Goal: Information Seeking & Learning: Learn about a topic

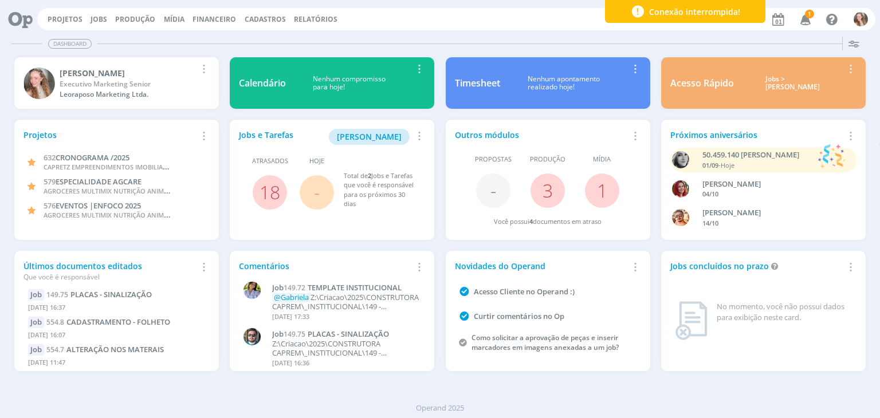
click at [802, 14] on icon "button" at bounding box center [806, 18] width 20 height 19
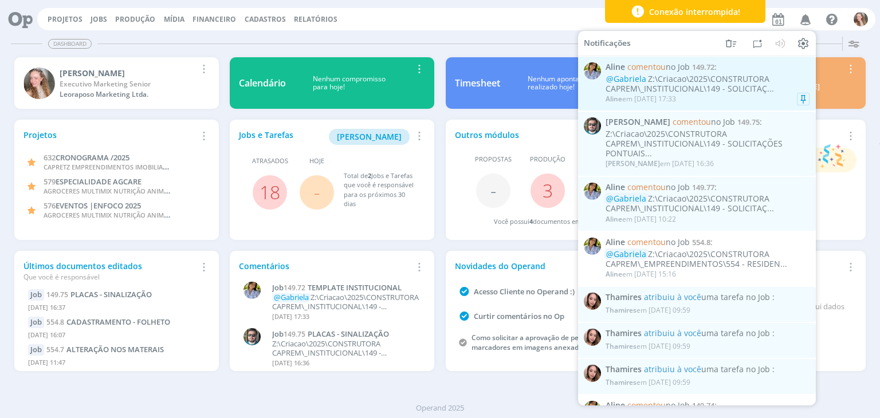
click at [707, 95] on div "[PERSON_NAME] em [DATE] 17:33" at bounding box center [708, 98] width 204 height 11
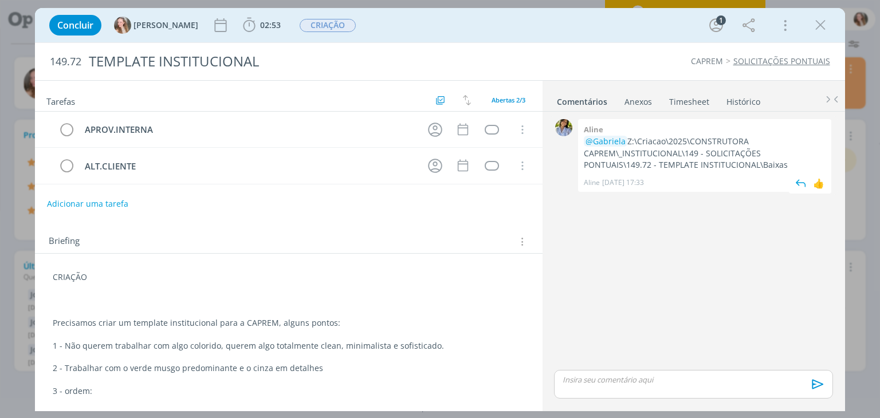
drag, startPoint x: 788, startPoint y: 167, endPoint x: 630, endPoint y: 139, distance: 160.6
click at [630, 139] on p "@[PERSON_NAME]:\Criacao\2025\CONSTRUTORA CAPREM\_INSTITUCIONAL\149 - SOLICITAÇÕ…" at bounding box center [705, 153] width 242 height 35
copy p "Z:\Criacao\2025\CONSTRUTORA CAPREM\_INSTITUCIONAL\149 - SOLICITAÇÕES PONTUAIS\1…"
click at [824, 19] on icon "dialog" at bounding box center [820, 25] width 17 height 17
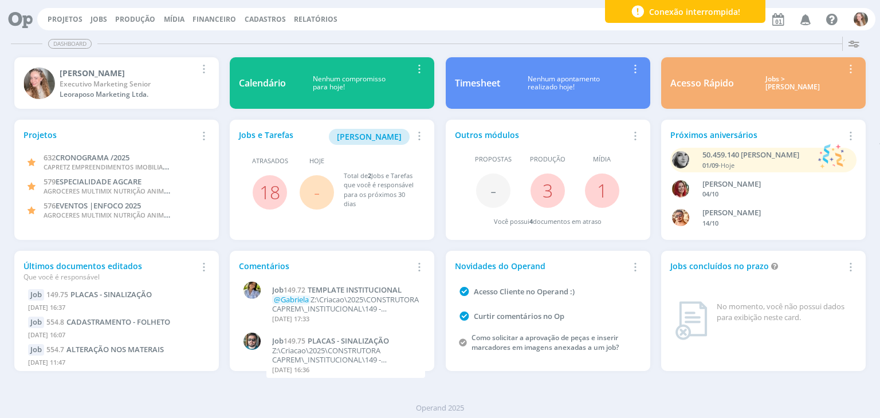
drag, startPoint x: 79, startPoint y: 22, endPoint x: 79, endPoint y: 39, distance: 17.2
click at [79, 22] on link "Projetos" at bounding box center [65, 19] width 35 height 10
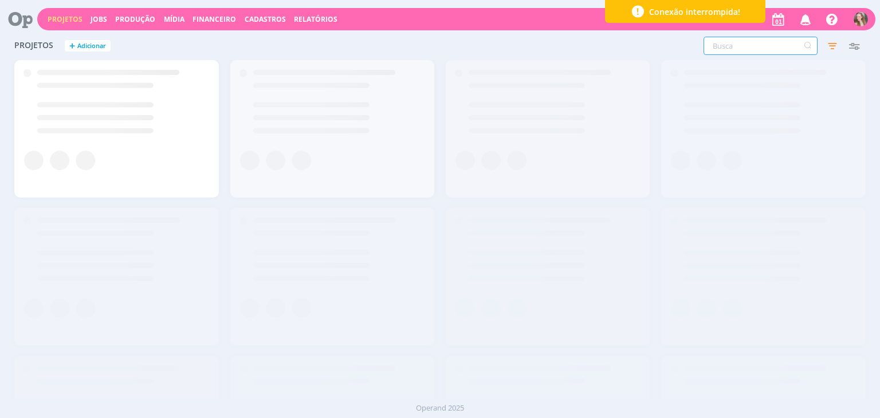
click at [743, 49] on input "text" at bounding box center [761, 46] width 114 height 18
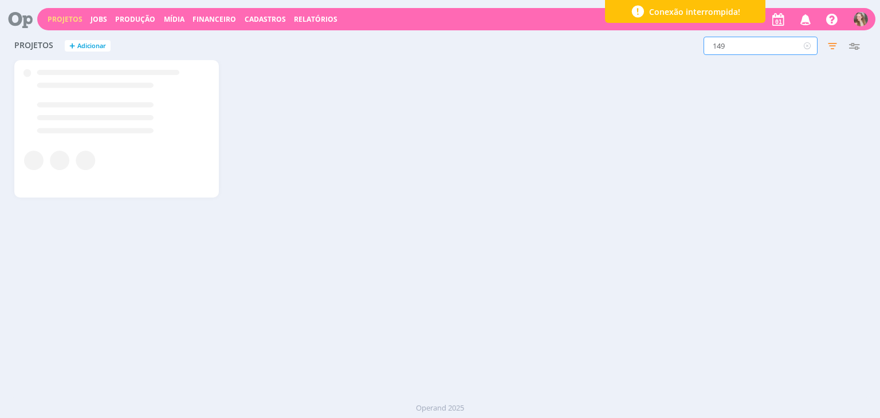
type input "149"
click at [81, 69] on link "SOLICITAÇÕES PONTUAIS" at bounding box center [109, 74] width 107 height 12
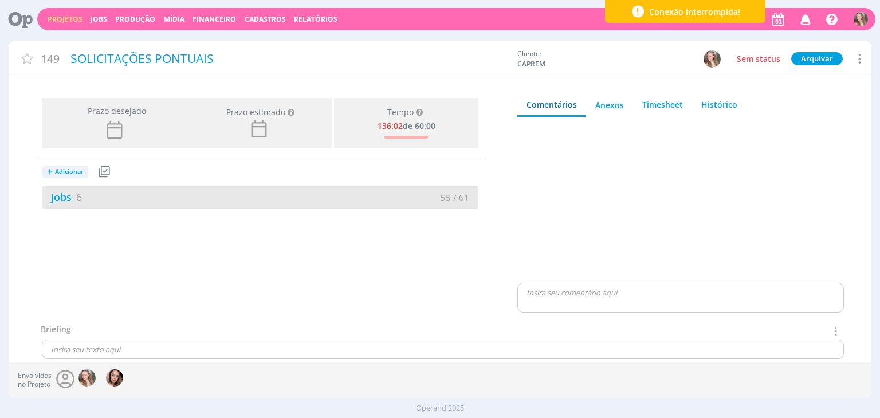
click at [167, 196] on div "Jobs 6" at bounding box center [151, 197] width 218 height 15
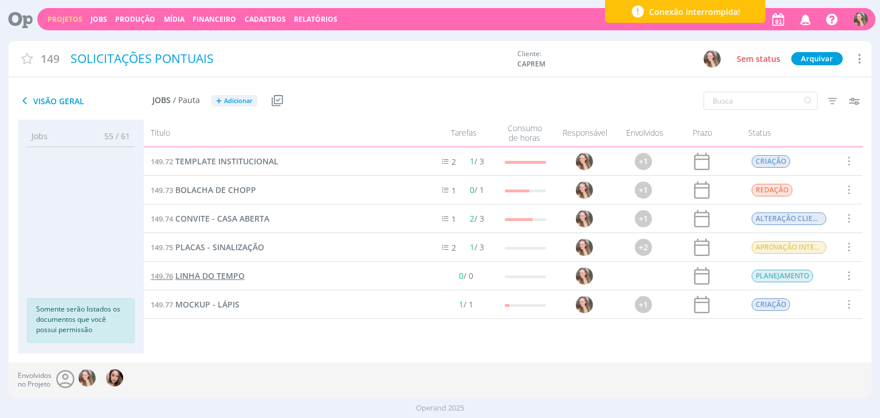
click at [218, 276] on span "LINHA DO TEMPO" at bounding box center [209, 275] width 69 height 11
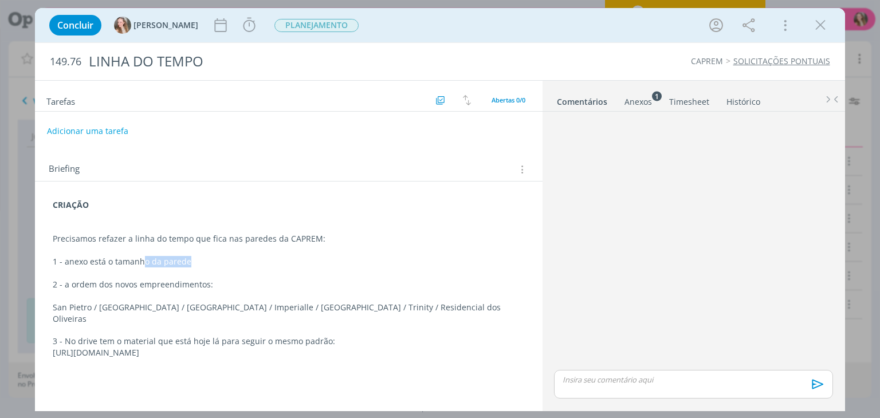
drag, startPoint x: 156, startPoint y: 264, endPoint x: 196, endPoint y: 262, distance: 40.1
click at [196, 262] on p "1 - anexo está o tamanho da parede" at bounding box center [289, 261] width 472 height 11
click at [201, 262] on p "1 - anexo está o tamanho da parede" at bounding box center [288, 262] width 470 height 11
click at [223, 288] on p "2 - a ordem dos novos empreendimentos:" at bounding box center [288, 285] width 470 height 11
click at [65, 285] on p "2 - a ordem dos novos empreendimentos:" at bounding box center [288, 285] width 470 height 11
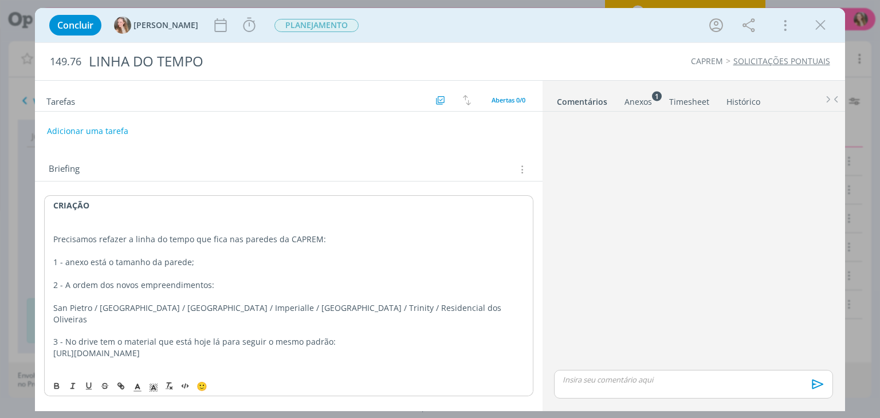
click at [68, 262] on p "1 - anexo está o tamanho da parede;" at bounding box center [288, 262] width 470 height 11
drag, startPoint x: 427, startPoint y: 347, endPoint x: 381, endPoint y: 347, distance: 46.4
click at [381, 347] on div "CRIAÇÃO Precisamos refazer a linha do tempo que fica nas paredes da CAPREM: 1 -…" at bounding box center [288, 284] width 489 height 179
click at [407, 336] on p "3 - No drive tem o material que está hoje lá para seguir o mesmo padrão:" at bounding box center [288, 341] width 470 height 11
click at [422, 348] on p "[URL][DOMAIN_NAME]" at bounding box center [288, 353] width 470 height 11
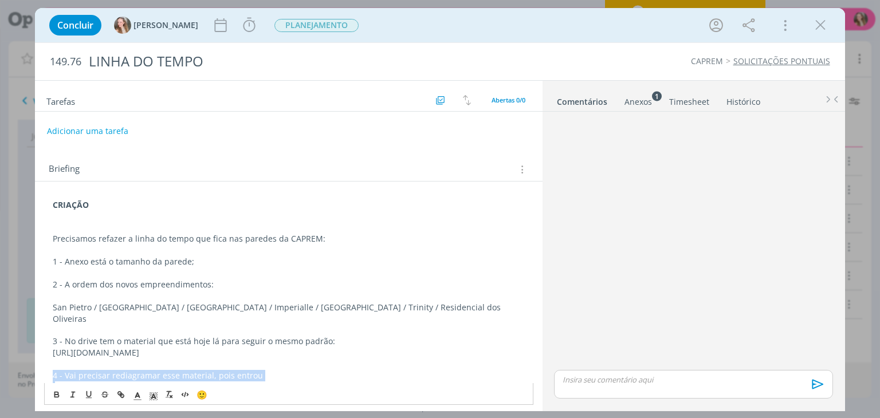
drag, startPoint x: 259, startPoint y: 372, endPoint x: 14, endPoint y: 362, distance: 244.9
click at [14, 362] on div "Concluir [PERSON_NAME] Iniciar Apontar Data * [DATE] Horas * 00:00 Tarefa Selec…" at bounding box center [440, 209] width 880 height 418
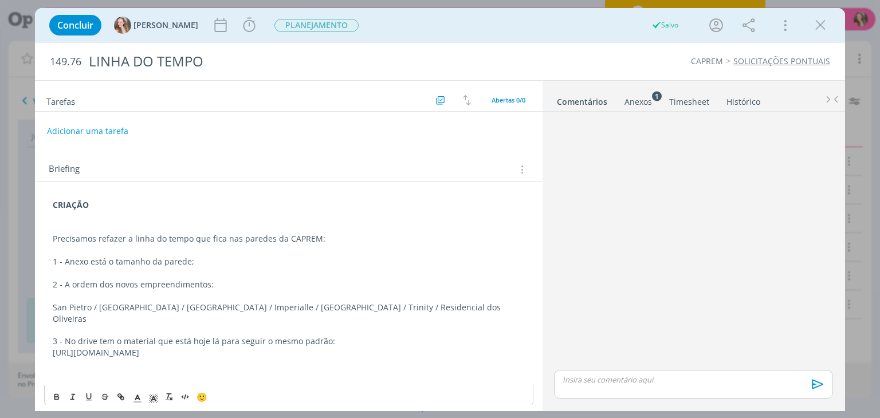
drag, startPoint x: 303, startPoint y: 340, endPoint x: 38, endPoint y: 342, distance: 264.2
click at [38, 342] on div "CRIAÇÃO Precisamos refazer a linha do tempo que fica nas paredes da CAPREM: 1 -…" at bounding box center [288, 297] width 507 height 230
copy p "[URL][DOMAIN_NAME]"
click at [814, 33] on icon "dialog" at bounding box center [820, 25] width 17 height 17
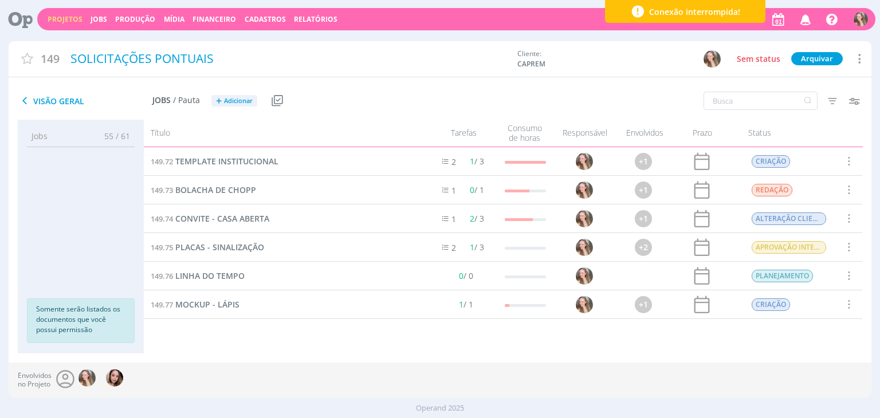
drag, startPoint x: 851, startPoint y: 211, endPoint x: 837, endPoint y: 207, distance: 14.9
click at [851, 211] on span at bounding box center [848, 218] width 13 height 15
click at [778, 166] on div "Concluir" at bounding box center [819, 163] width 113 height 17
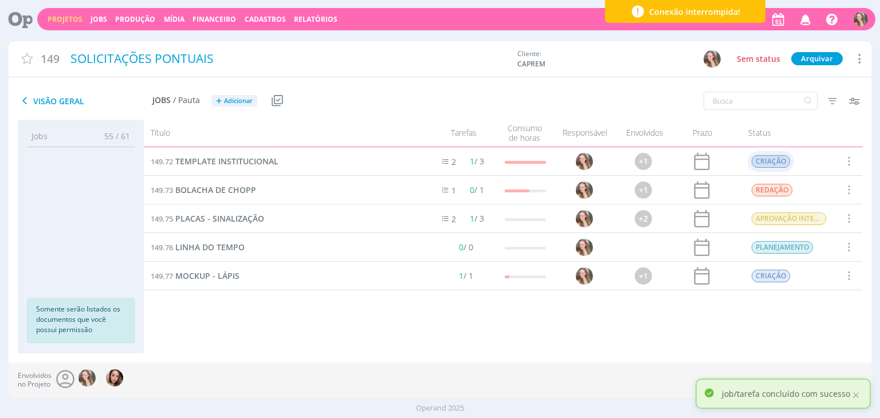
click at [768, 161] on span "CRIAÇÃO" at bounding box center [771, 161] width 38 height 13
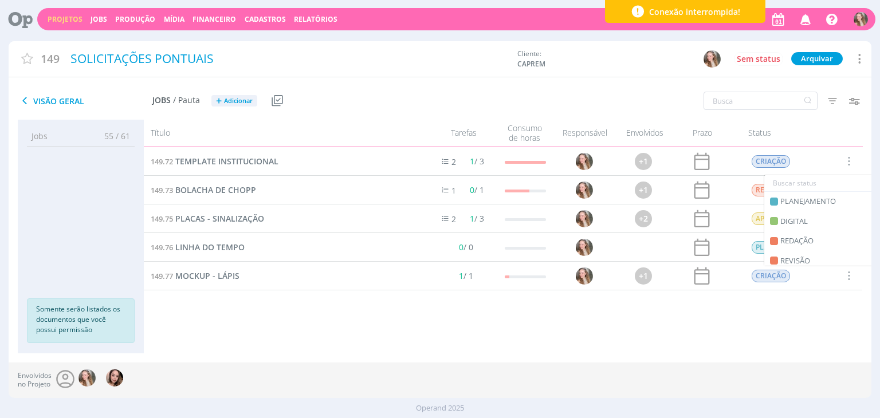
click at [603, 100] on div "Filtros Filtrar [GEOGRAPHIC_DATA] Data Personalizado a Responsável Situação dos…" at bounding box center [728, 101] width 288 height 29
click at [63, 15] on link "Projetos" at bounding box center [65, 19] width 35 height 10
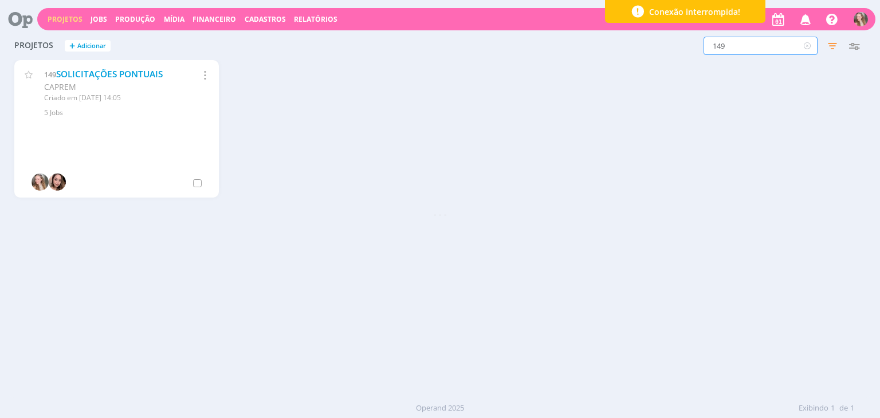
drag, startPoint x: 742, startPoint y: 51, endPoint x: 688, endPoint y: 51, distance: 53.9
click at [705, 51] on input "149" at bounding box center [761, 46] width 114 height 18
type input "554"
click at [86, 75] on link "RESIDENCIAL DAS OLIVEIRAS" at bounding box center [116, 74] width 121 height 12
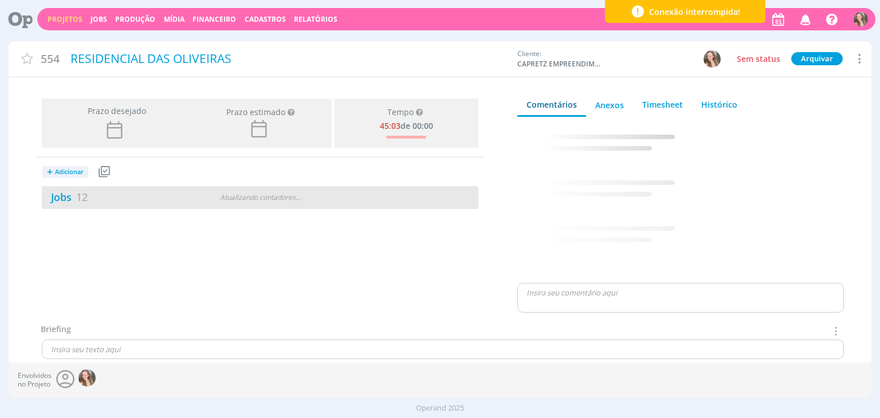
click at [127, 195] on div "Jobs 12" at bounding box center [116, 197] width 148 height 15
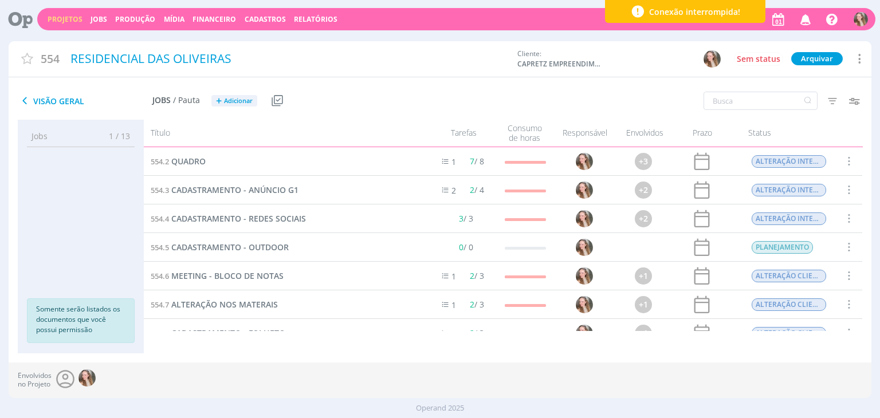
scroll to position [160, 0]
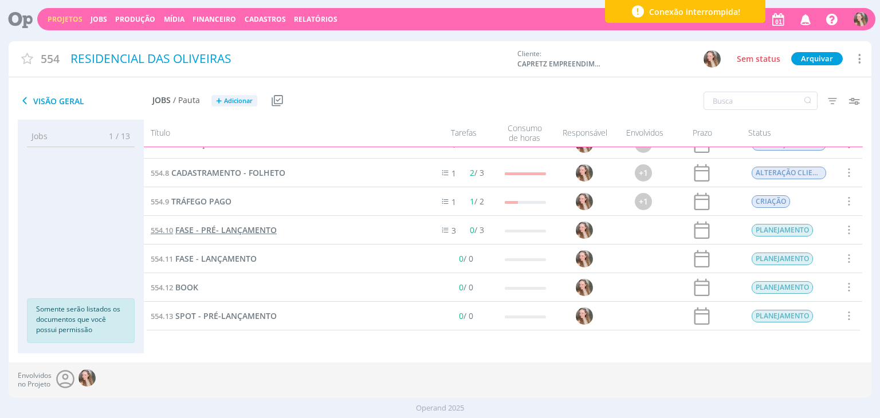
click at [226, 232] on span "FASE - PRÉ- LANÇAMENTO" at bounding box center [225, 230] width 101 height 11
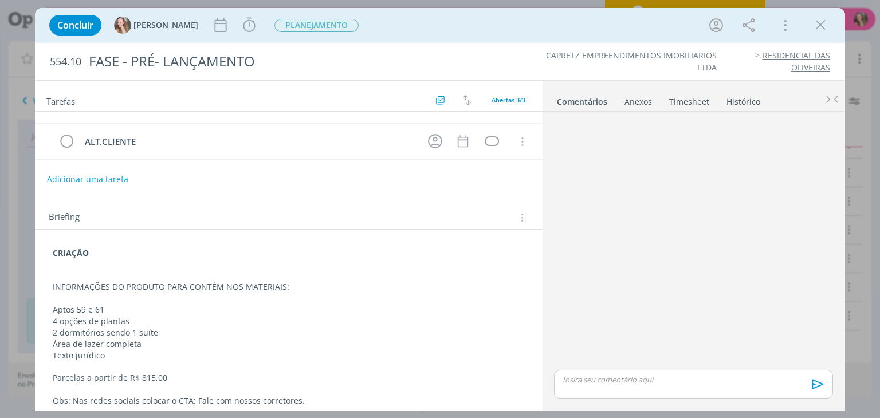
scroll to position [115, 0]
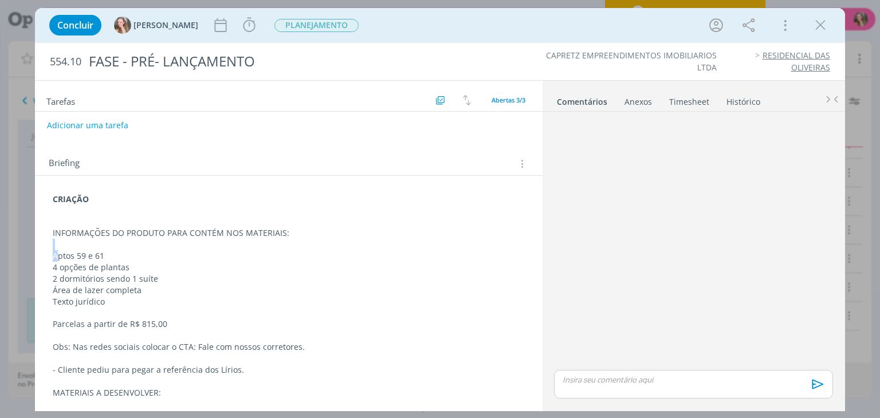
drag, startPoint x: 58, startPoint y: 249, endPoint x: 111, endPoint y: 247, distance: 53.3
click at [111, 247] on div "CRIAÇÃO INFORMAÇÕES DO PRODUTO PARA CONTÉM NOS MATERIAIS: Aptos 59 e 61 4 opçõe…" at bounding box center [288, 353] width 489 height 327
click at [115, 251] on p "Aptos 59 e 61" at bounding box center [288, 256] width 470 height 11
drag, startPoint x: 101, startPoint y: 267, endPoint x: 151, endPoint y: 267, distance: 49.9
click at [151, 267] on div "CRIAÇÃO INFORMAÇÕES DO PRODUTO PARA CONTÉM NOS MATERIAIS: Aptos 59 e 61 4 opçõe…" at bounding box center [288, 354] width 489 height 328
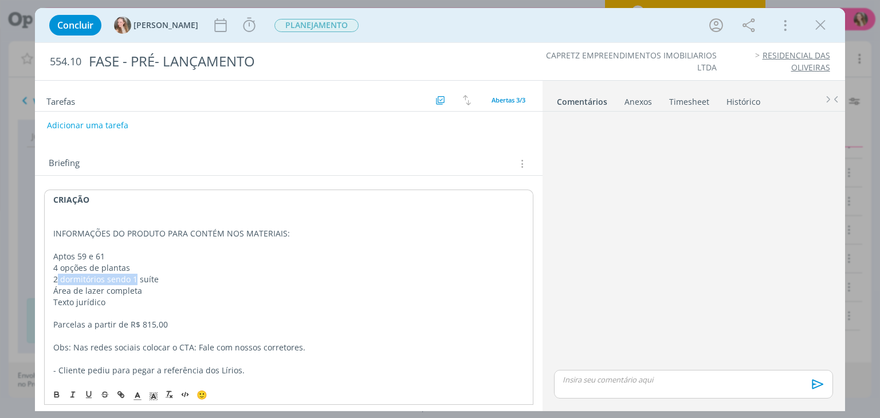
drag, startPoint x: 123, startPoint y: 273, endPoint x: 135, endPoint y: 276, distance: 12.8
click at [135, 276] on p "2 dormitórios sendo 1 suíte" at bounding box center [288, 279] width 470 height 11
click at [170, 277] on p "2 dormitórios sendo 1 suíte" at bounding box center [288, 279] width 470 height 11
drag, startPoint x: 47, startPoint y: 289, endPoint x: 141, endPoint y: 299, distance: 94.5
click at [142, 283] on div "CRIAÇÃO INFORMAÇÕES DO PRODUTO PARA CONTÉM NOS MATERIAIS: Aptos 59 e 61 4 opçõe…" at bounding box center [288, 354] width 489 height 328
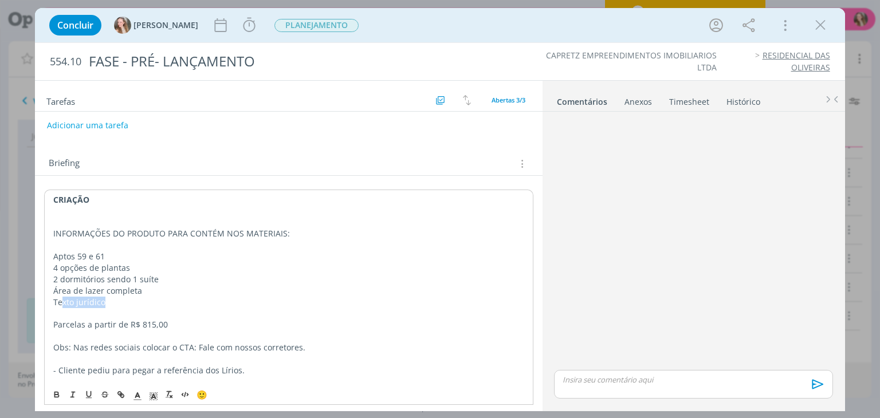
drag, startPoint x: 60, startPoint y: 300, endPoint x: 103, endPoint y: 297, distance: 43.1
click at [117, 298] on p "Texto jurídico" at bounding box center [288, 302] width 470 height 11
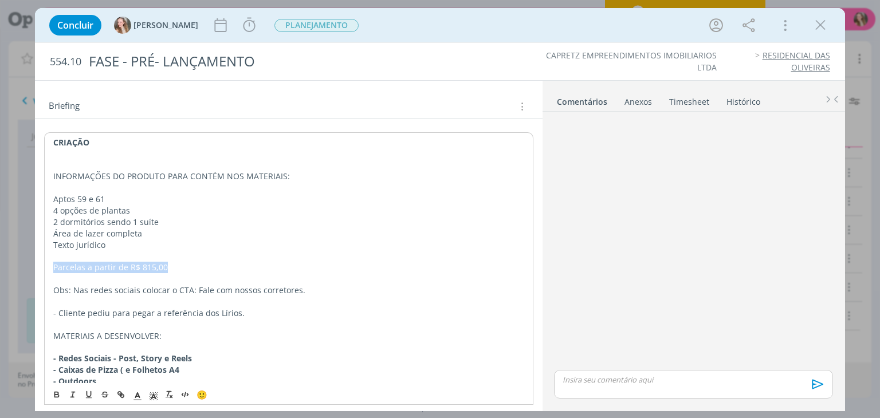
drag, startPoint x: 53, startPoint y: 263, endPoint x: 170, endPoint y: 268, distance: 117.6
click at [170, 268] on p "Parcelas a partir de R$ 815,00" at bounding box center [288, 267] width 470 height 11
click at [194, 268] on p "Parcelas a partir de R$ 815,00" at bounding box center [288, 267] width 470 height 11
drag, startPoint x: 71, startPoint y: 289, endPoint x: 213, endPoint y: 293, distance: 142.2
click at [213, 293] on p "Obs: Nas redes sociais colocar o CTA: Fale com nossos corretores." at bounding box center [288, 290] width 470 height 11
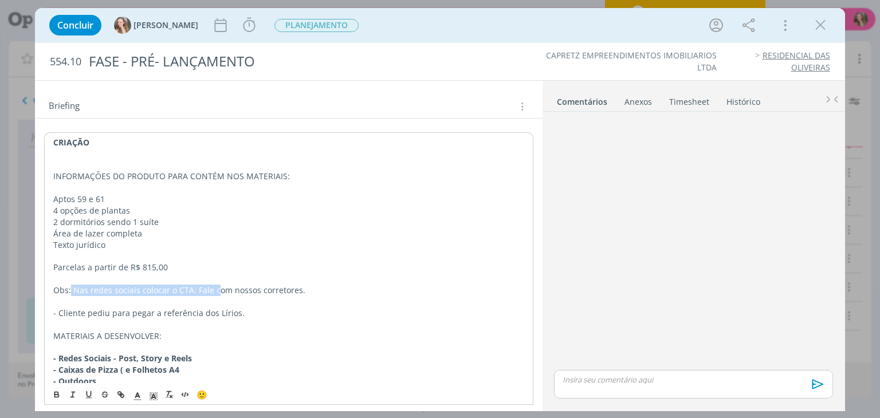
click at [185, 288] on p "Obs: Nas redes sociais colocar o CTA: Fale com nossos corretores." at bounding box center [288, 290] width 470 height 11
drag, startPoint x: 201, startPoint y: 287, endPoint x: 303, endPoint y: 289, distance: 102.0
click at [300, 289] on p "Obs: Nas redes sociais colocar o CTA: Fale com nossos corretores." at bounding box center [288, 290] width 470 height 11
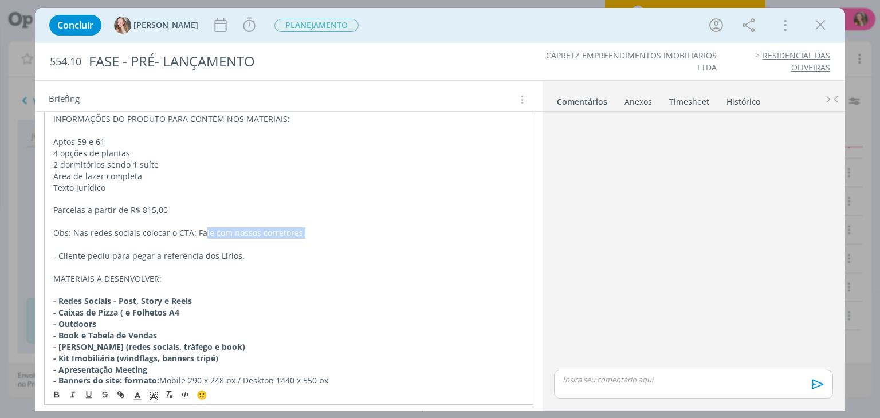
scroll to position [250, 0]
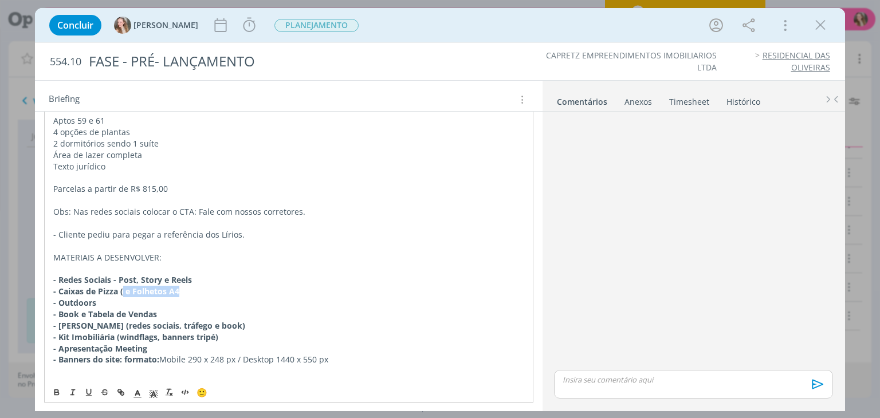
drag, startPoint x: 189, startPoint y: 294, endPoint x: 123, endPoint y: 291, distance: 66.6
click at [123, 291] on div "CRIAÇÃO INFORMAÇÕES DO PRODUTO PARA CONTÉM NOS MATERIAIS: Aptos 59 e 61 4 opçõe…" at bounding box center [288, 218] width 489 height 328
click at [119, 287] on strong "- Caixas de Pizza ( e Folhetos A4" at bounding box center [116, 291] width 126 height 11
click at [124, 289] on strong "- Caixas de Pizza ( e Folhetos A4" at bounding box center [116, 291] width 126 height 11
drag, startPoint x: 122, startPoint y: 288, endPoint x: 56, endPoint y: 284, distance: 66.0
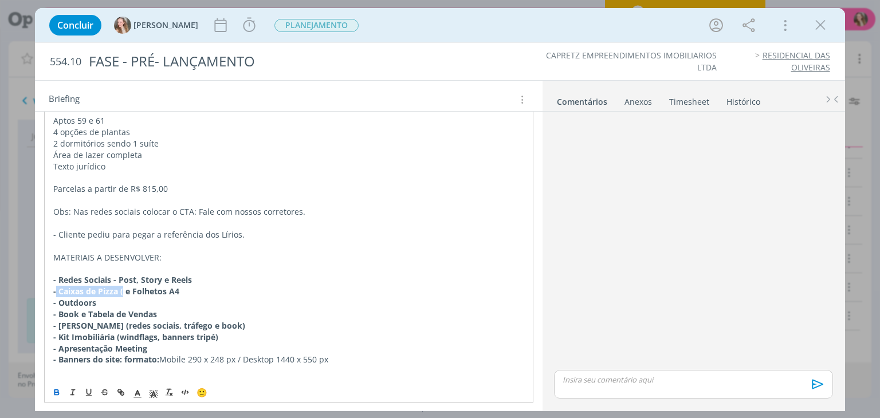
click at [56, 286] on strong "- Caixas de Pizza ( e Folhetos A4" at bounding box center [116, 291] width 126 height 11
click at [111, 276] on strong "- Redes Sociais - Post, Story e Reels" at bounding box center [122, 280] width 139 height 11
click at [105, 287] on p "- Folhetos A4" at bounding box center [288, 291] width 470 height 11
click at [97, 301] on p "- Outdoors" at bounding box center [288, 302] width 470 height 11
click at [126, 312] on strong "- Book e Tabela de Vendas" at bounding box center [105, 314] width 104 height 11
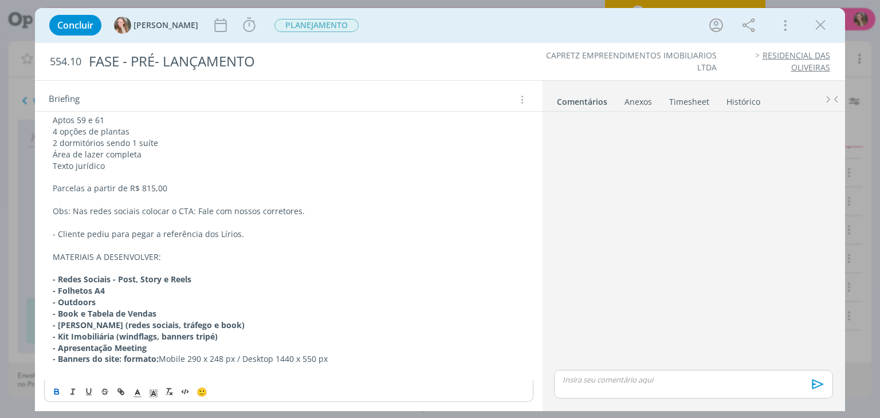
scroll to position [250, 0]
drag, startPoint x: 71, startPoint y: 358, endPoint x: 138, endPoint y: 361, distance: 66.5
click at [138, 361] on strong "- Banners do site: formato:" at bounding box center [106, 359] width 106 height 11
click at [256, 340] on p "- Kit Imobiliária (windflags, banners tripé)" at bounding box center [289, 337] width 472 height 11
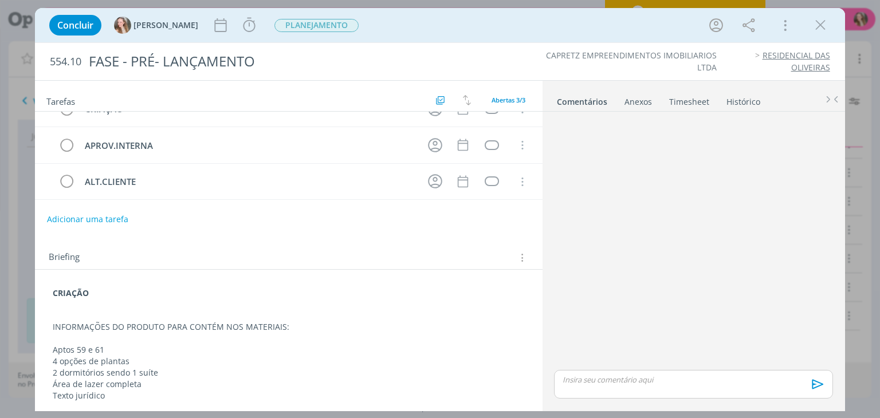
scroll to position [0, 0]
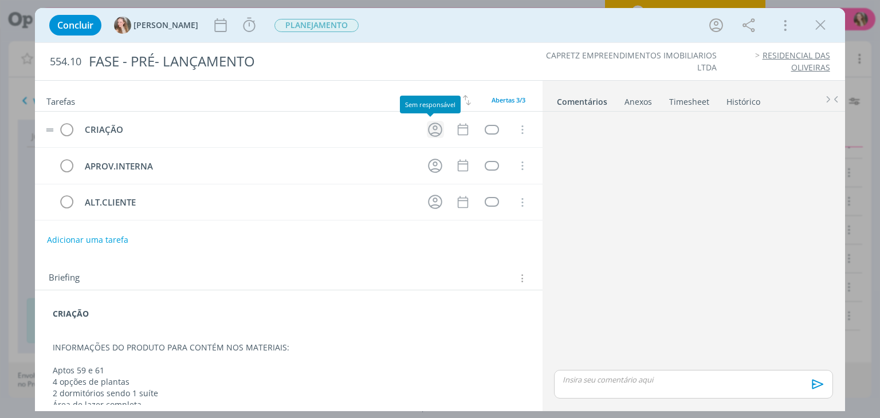
click at [428, 134] on icon "dialog" at bounding box center [435, 130] width 18 height 18
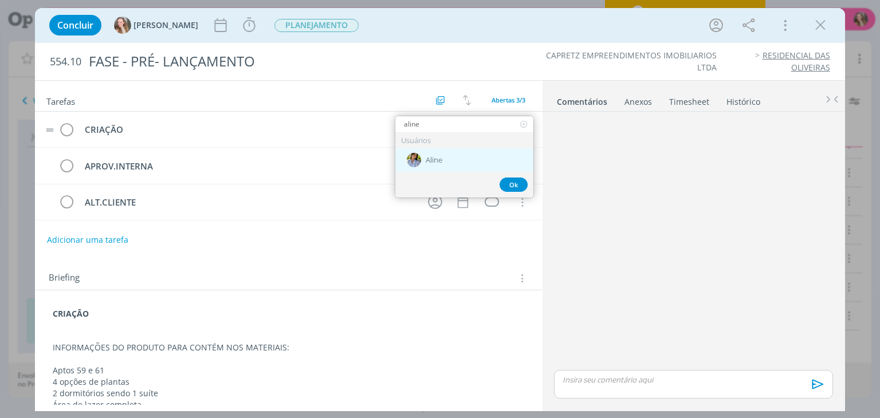
type input "aline"
click at [442, 167] on div "Aline" at bounding box center [464, 159] width 138 height 23
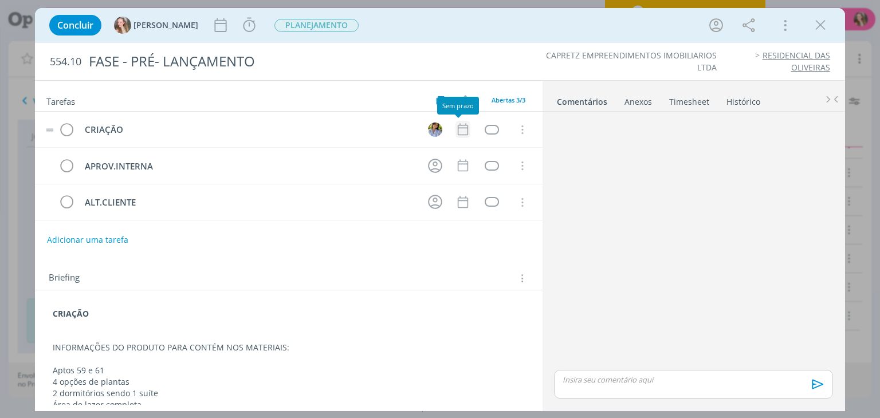
click at [456, 130] on icon "dialog" at bounding box center [463, 129] width 15 height 15
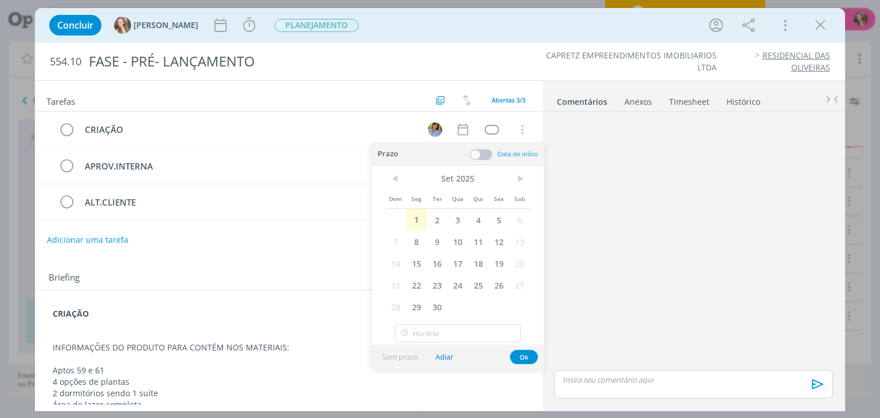
click at [418, 217] on span "1" at bounding box center [416, 220] width 21 height 22
click at [522, 356] on button "Ok" at bounding box center [524, 357] width 28 height 14
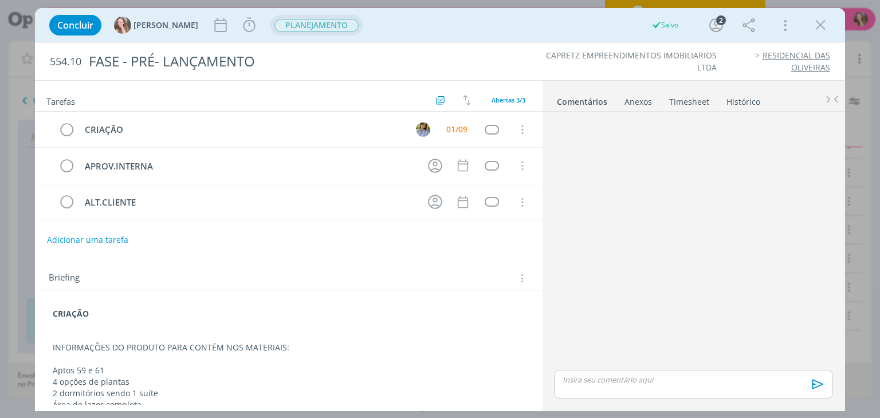
click at [297, 23] on span "PLANEJAMENTO" at bounding box center [317, 25] width 84 height 13
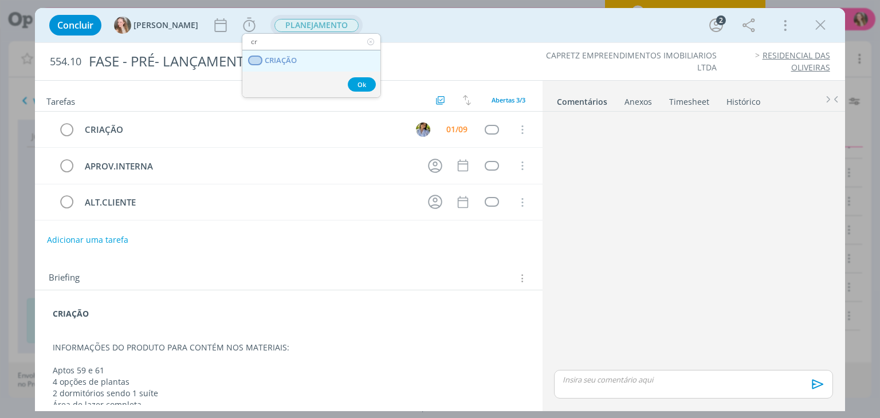
type input "cr"
click at [289, 63] on span "CRIAÇÃO" at bounding box center [281, 60] width 32 height 9
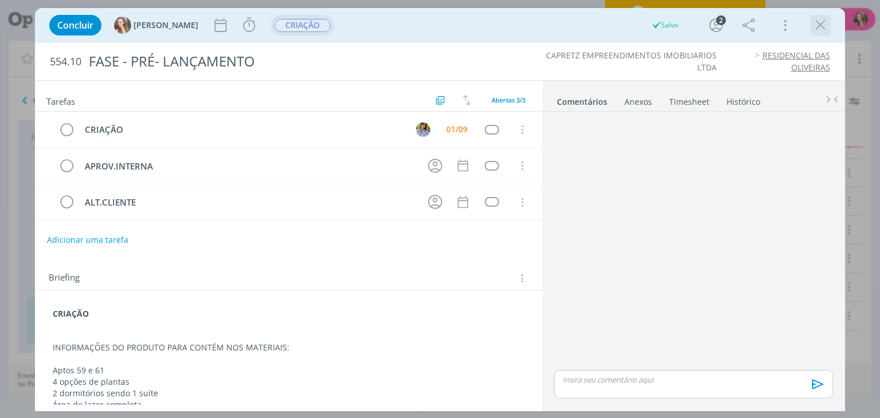
click at [824, 26] on icon "dialog" at bounding box center [820, 25] width 17 height 17
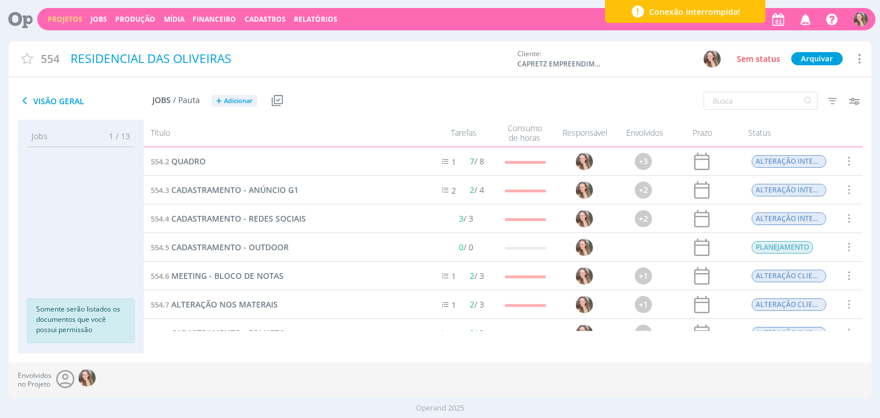
scroll to position [160, 0]
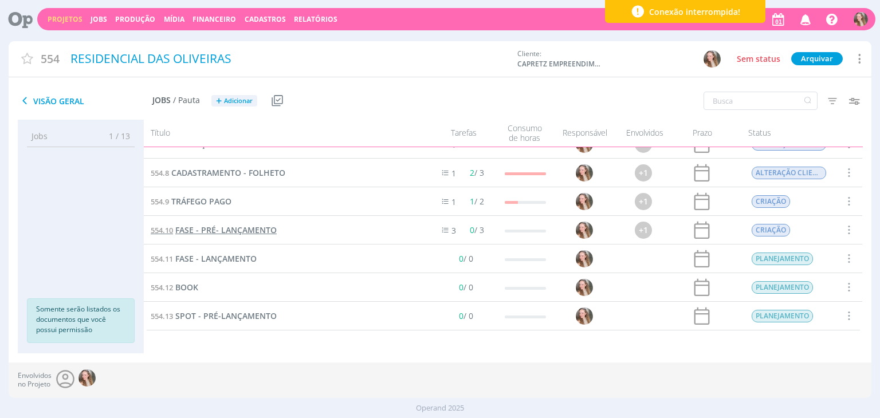
click at [208, 231] on span "FASE - PRÉ- LANÇAMENTO" at bounding box center [225, 230] width 101 height 11
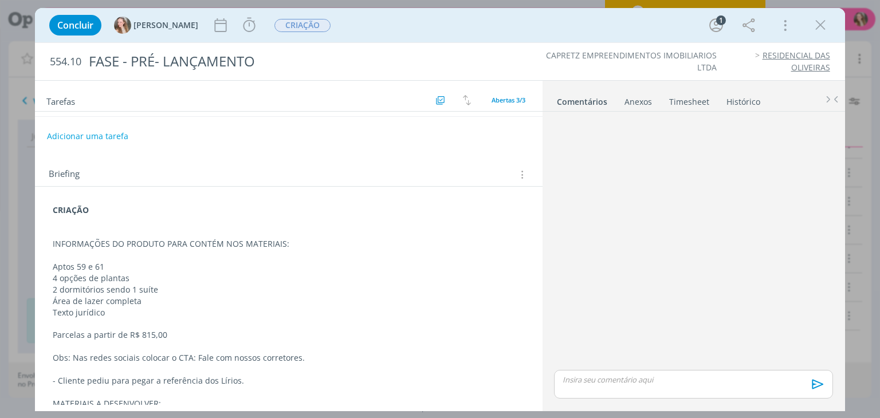
scroll to position [103, 0]
click at [82, 266] on p "Aptos 59 e 61" at bounding box center [289, 267] width 472 height 11
click at [117, 266] on p "Aptos 57 e 61" at bounding box center [288, 268] width 470 height 11
click at [134, 309] on p "Texto jurídico" at bounding box center [288, 314] width 470 height 11
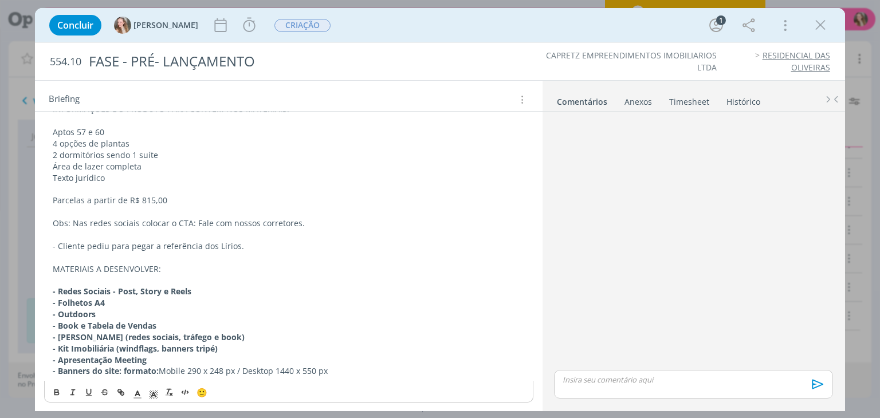
scroll to position [0, 0]
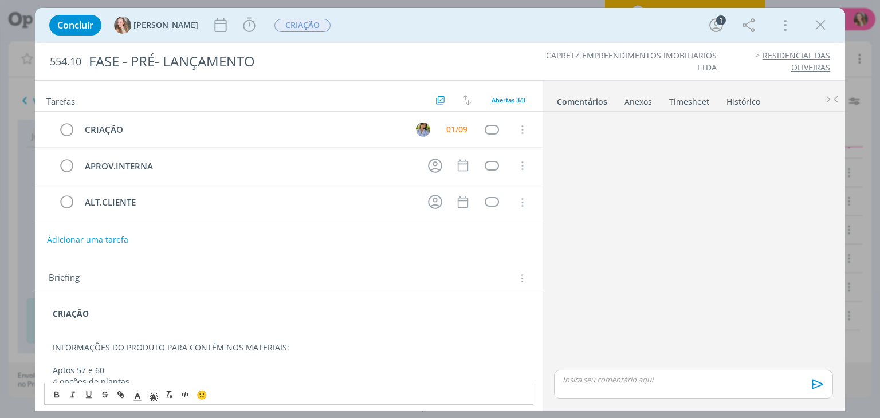
click at [85, 368] on p "Aptos 57 e 60" at bounding box center [289, 370] width 472 height 11
drag, startPoint x: 78, startPoint y: 366, endPoint x: 135, endPoint y: 367, distance: 57.3
click at [135, 367] on p "Aptos 57 e 60" at bounding box center [289, 370] width 472 height 11
click at [826, 19] on icon "dialog" at bounding box center [820, 25] width 17 height 17
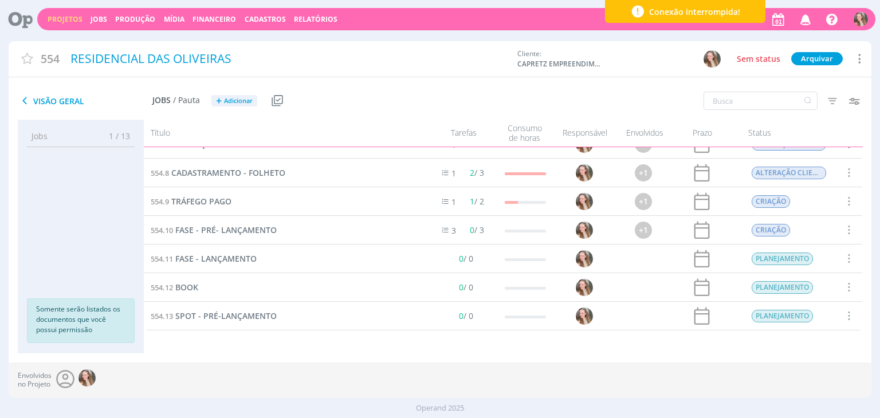
click at [701, 15] on span "Conexão interrompida!" at bounding box center [694, 12] width 91 height 12
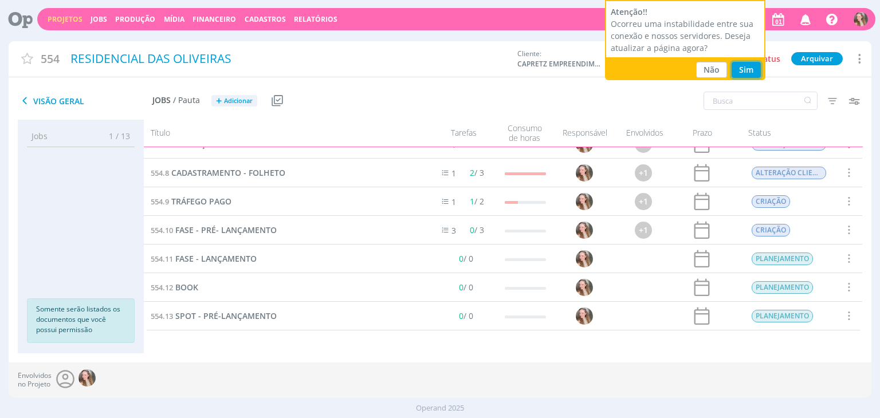
click at [747, 74] on button "Sim" at bounding box center [746, 70] width 29 height 16
